Goal: Information Seeking & Learning: Learn about a topic

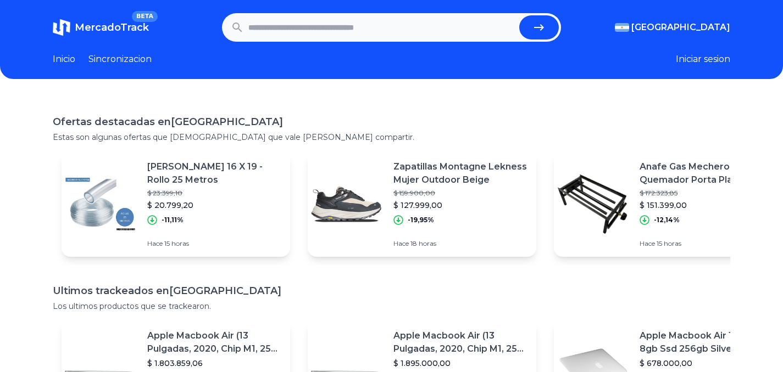
click at [334, 24] on input "text" at bounding box center [381, 27] width 266 height 24
type input "*********"
click at [519, 15] on button "submit" at bounding box center [539, 27] width 40 height 24
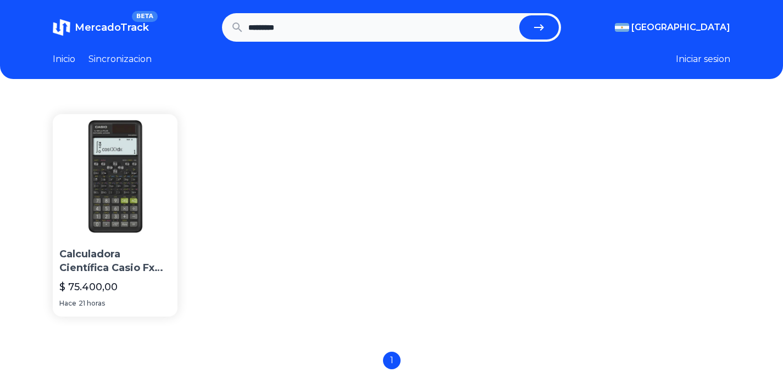
click at [130, 259] on p "Calculadora Científica Casio Fx 991 La Plus 2nd Edition" at bounding box center [115, 261] width 112 height 27
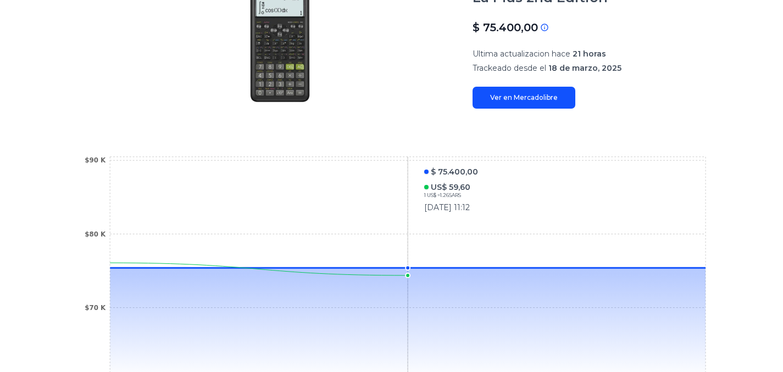
scroll to position [159, 0]
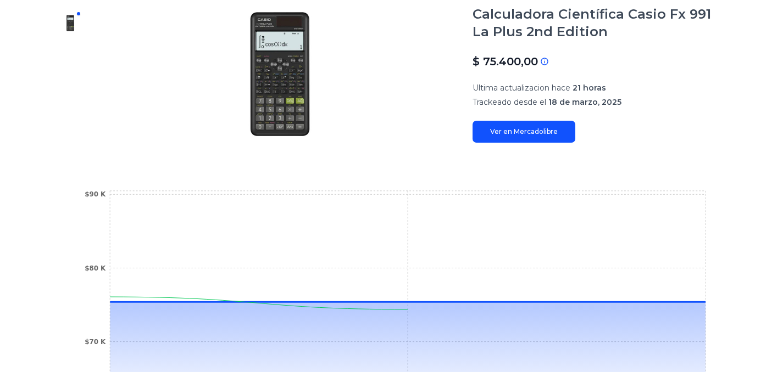
type input "*********"
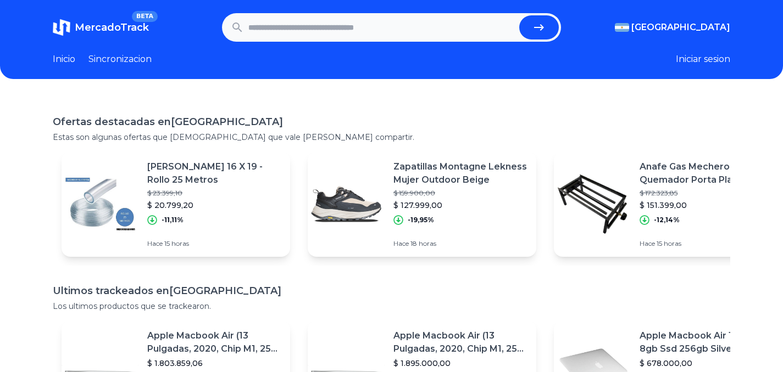
click at [290, 34] on input "text" at bounding box center [381, 27] width 266 height 24
type input "**********"
click at [519, 15] on button "submit" at bounding box center [539, 27] width 40 height 24
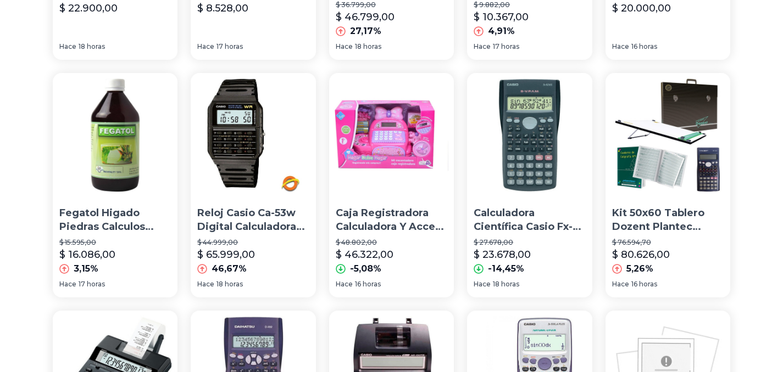
scroll to position [518, 0]
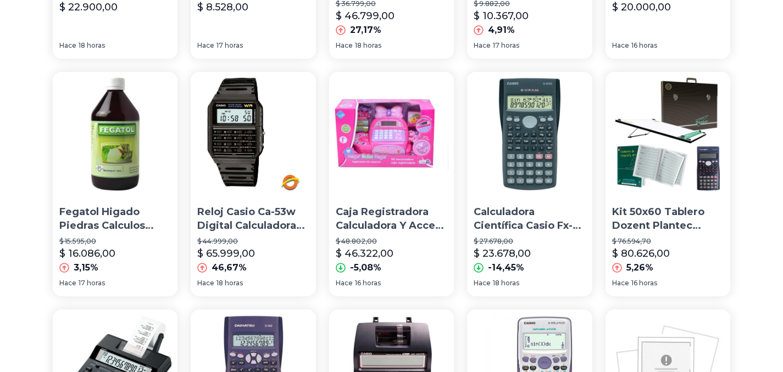
click at [524, 225] on p "Calculadora Científica Casio Fx-82ms.gtía. Oficial, Obelisco" at bounding box center [530, 218] width 112 height 27
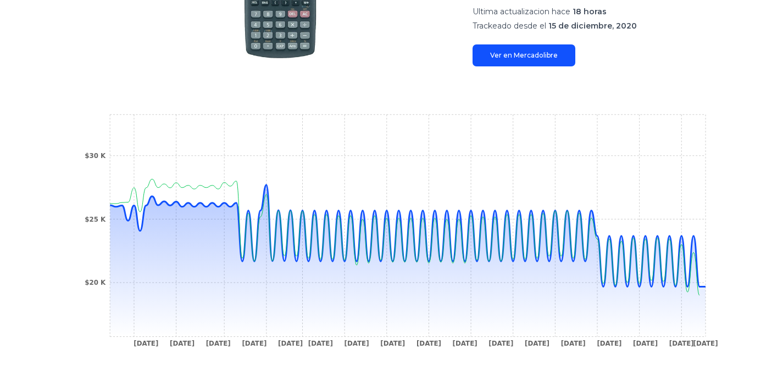
scroll to position [279, 0]
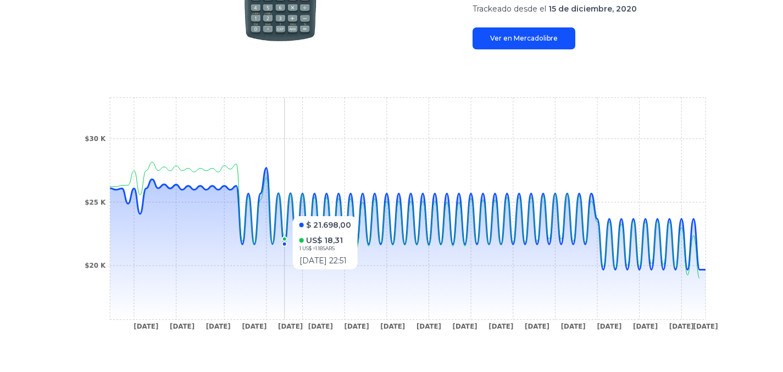
drag, startPoint x: 187, startPoint y: 251, endPoint x: 498, endPoint y: 131, distance: 333.4
click at [297, 272] on icon at bounding box center [408, 244] width 596 height 152
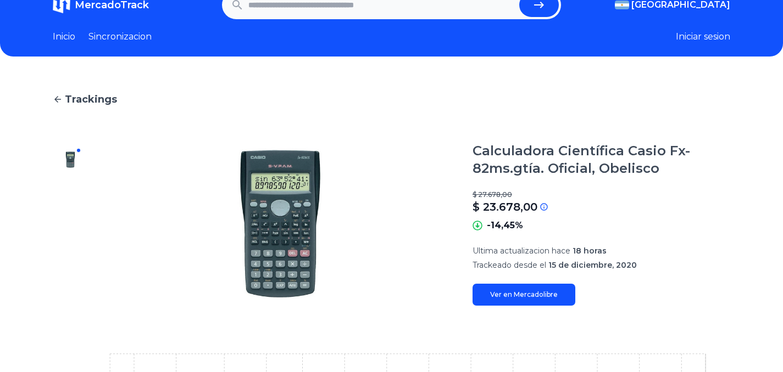
scroll to position [0, 0]
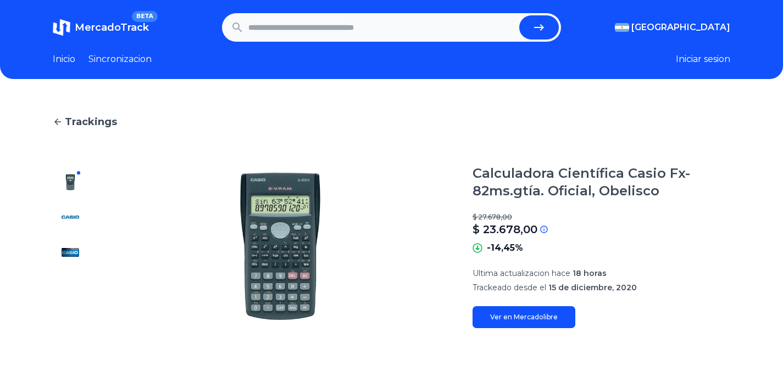
click at [552, 322] on link "Ver en Mercadolibre" at bounding box center [523, 318] width 103 height 22
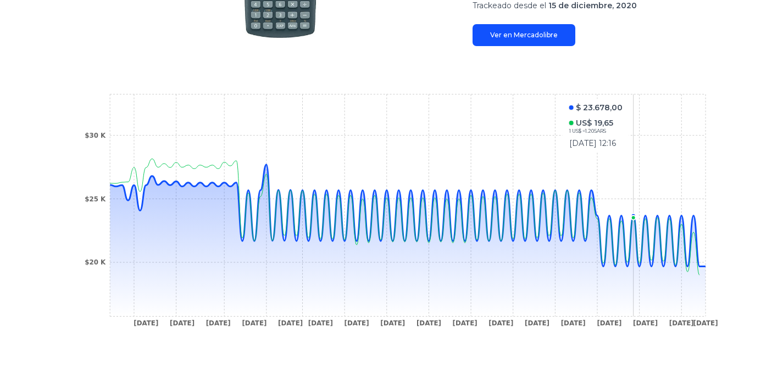
scroll to position [298, 0]
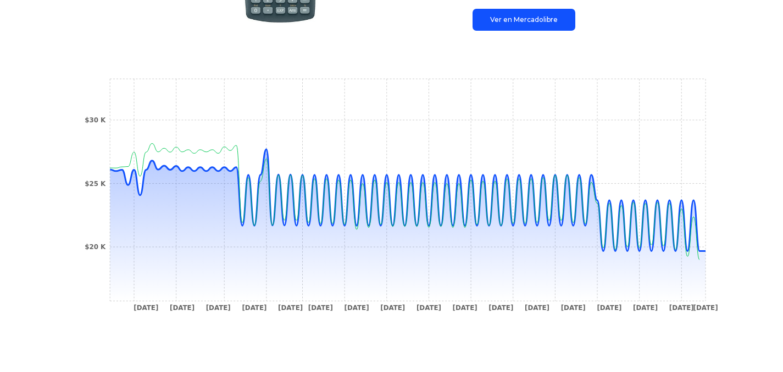
type input "**********"
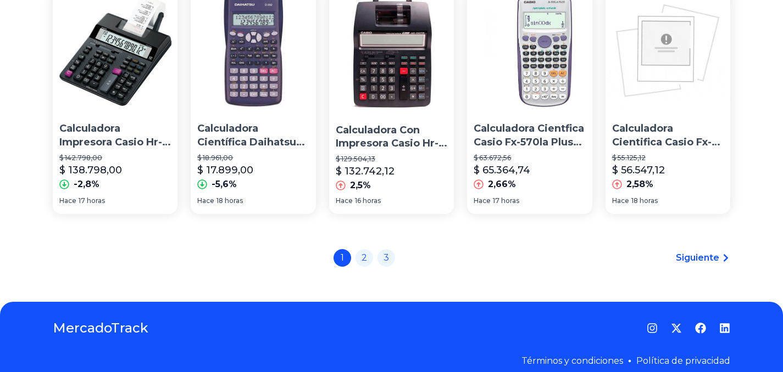
scroll to position [838, 0]
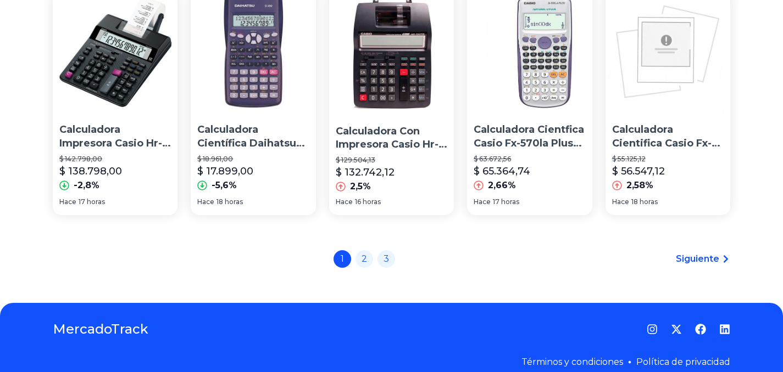
click at [535, 192] on div "2,66%" at bounding box center [530, 185] width 112 height 13
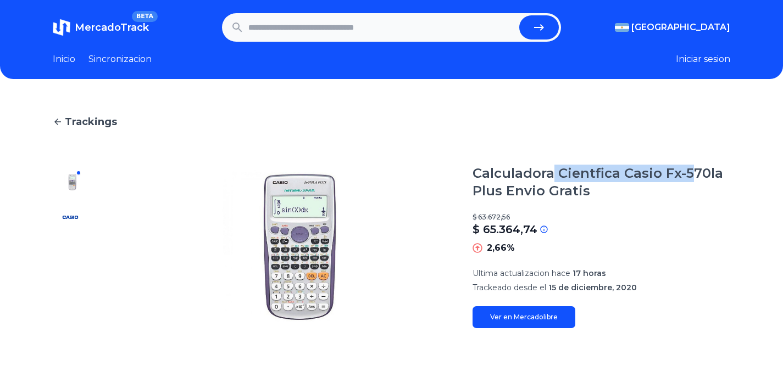
drag, startPoint x: 557, startPoint y: 181, endPoint x: 693, endPoint y: 181, distance: 136.2
click at [693, 181] on h1 "Calculadora Cientfica Casio Fx-570la Plus Envio Gratis" at bounding box center [601, 182] width 258 height 35
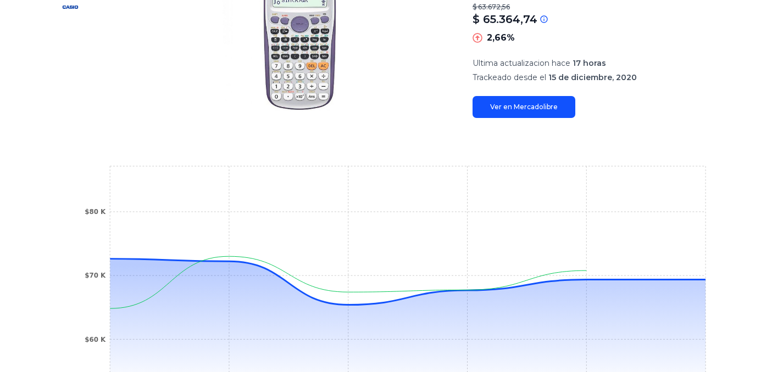
scroll to position [269, 0]
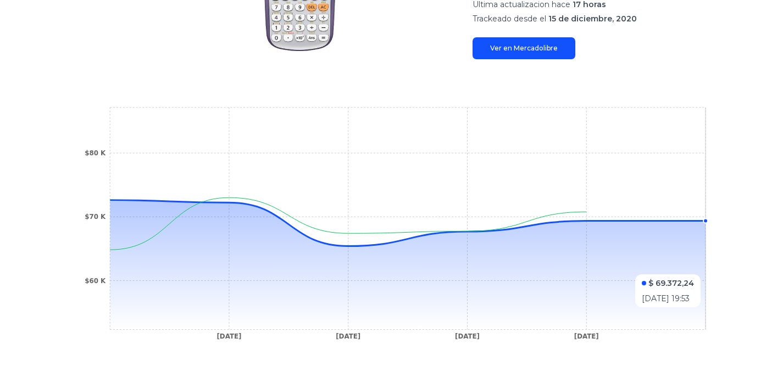
click at [703, 269] on icon at bounding box center [408, 266] width 596 height 130
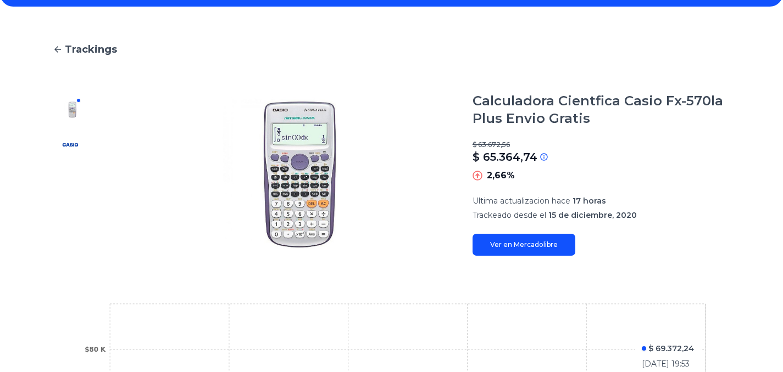
scroll to position [0, 0]
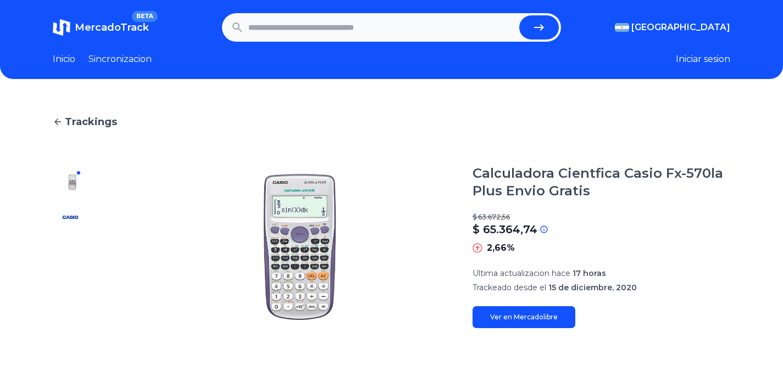
click at [58, 119] on icon at bounding box center [58, 122] width 10 height 10
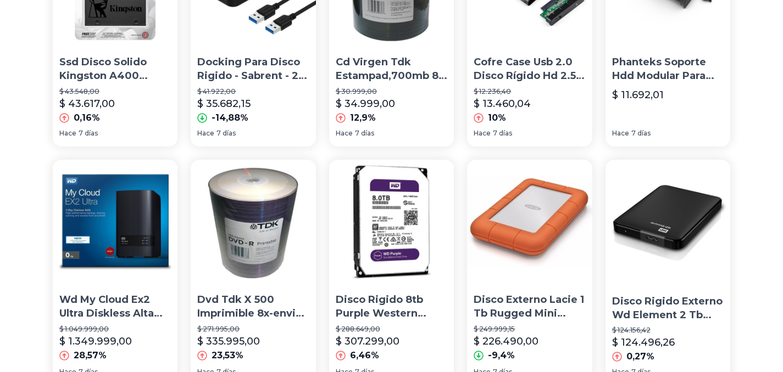
scroll to position [858, 0]
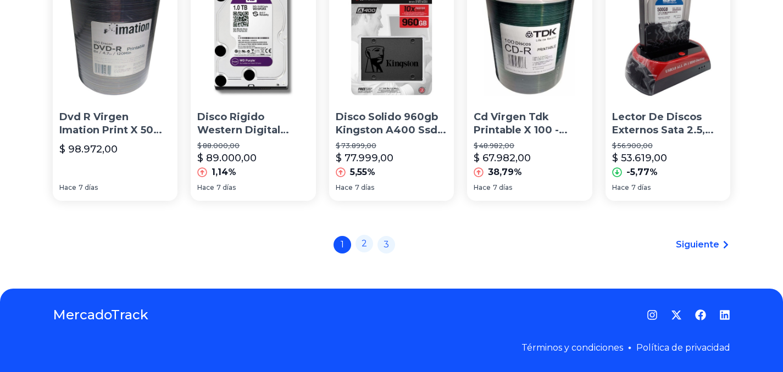
click at [370, 243] on link "2" at bounding box center [364, 244] width 18 height 18
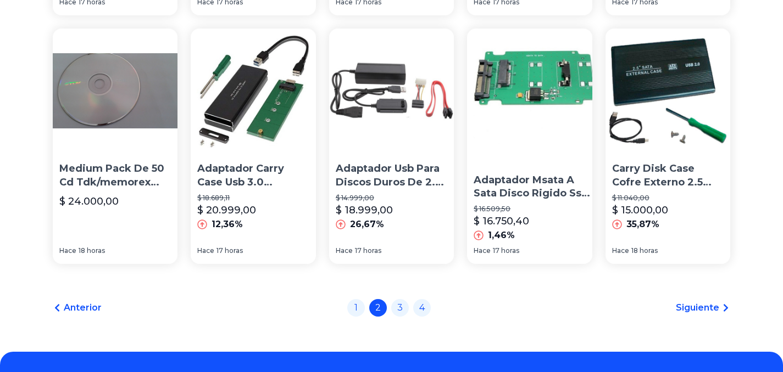
scroll to position [858, 0]
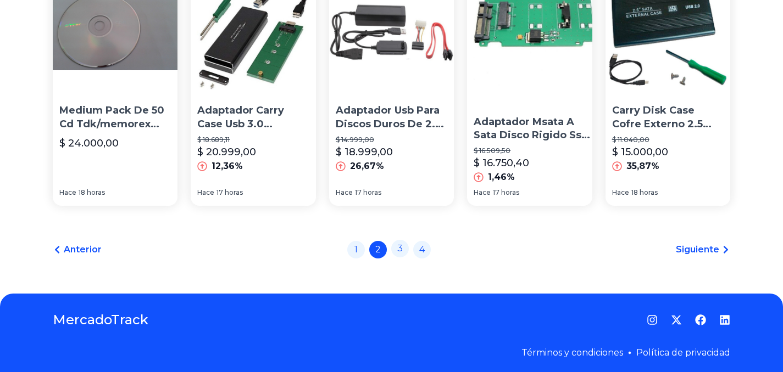
click at [403, 243] on link "3" at bounding box center [400, 249] width 18 height 18
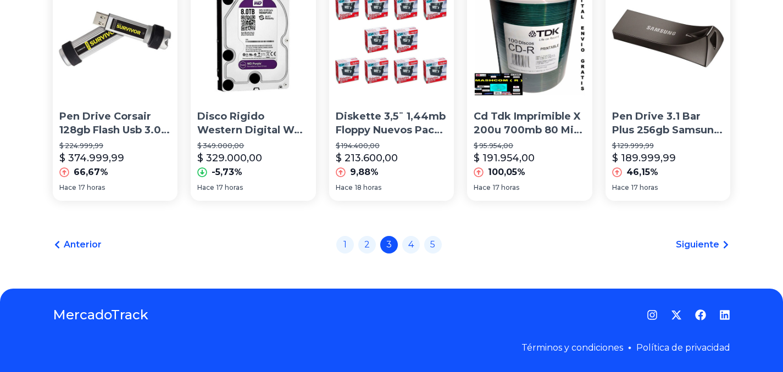
scroll to position [858, 0]
click at [415, 249] on link "4" at bounding box center [411, 244] width 18 height 18
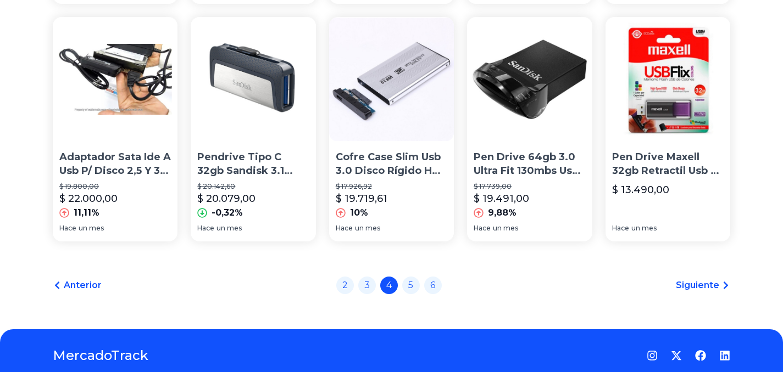
scroll to position [858, 0]
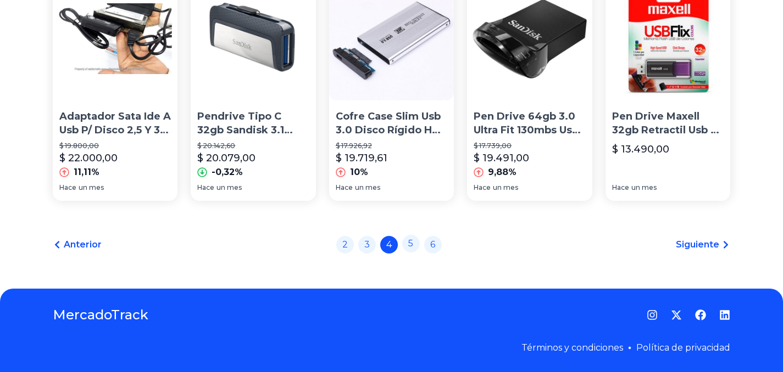
click at [419, 242] on link "5" at bounding box center [411, 244] width 18 height 18
